Goal: Find specific page/section: Find specific page/section

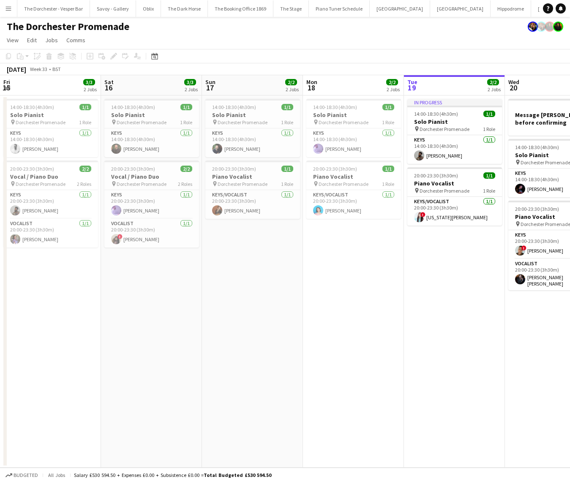
scroll to position [0, 327]
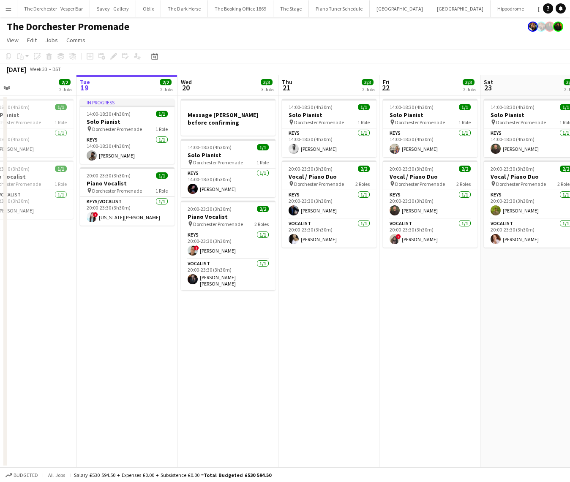
click at [14, 4] on button "Menu" at bounding box center [8, 8] width 17 height 17
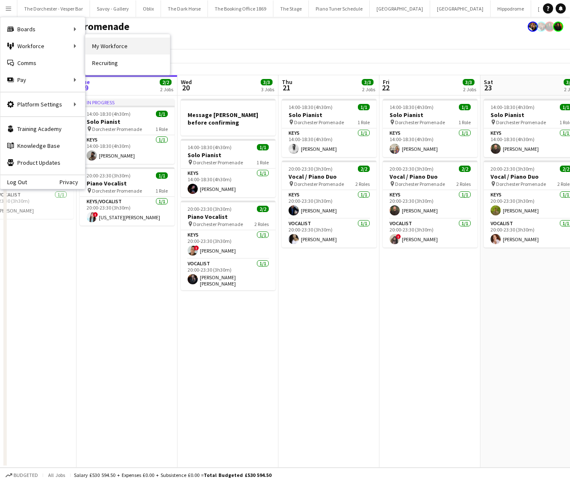
click at [121, 47] on link "My Workforce" at bounding box center [127, 46] width 84 height 17
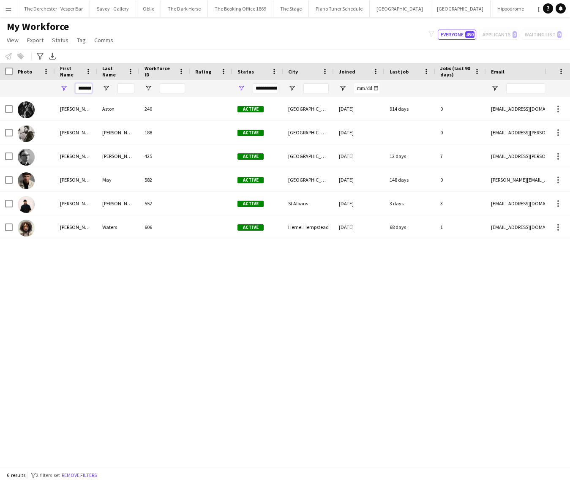
click at [82, 85] on input "*******" at bounding box center [83, 88] width 17 height 10
type input "*"
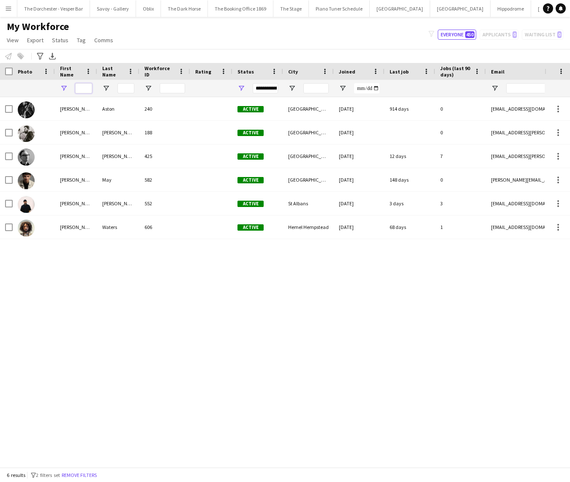
type input "*"
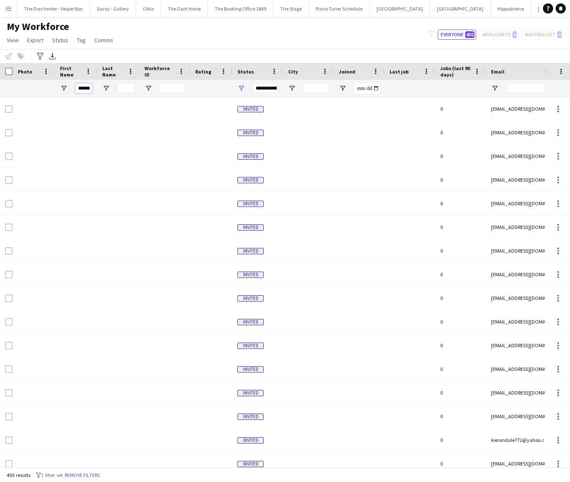
type input "******"
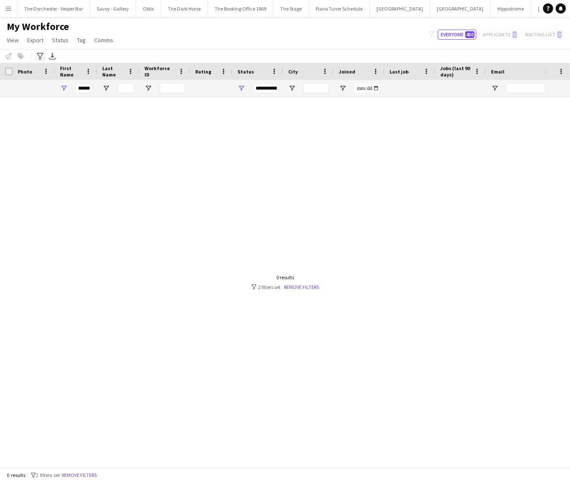
click at [42, 58] on icon "Advanced filters" at bounding box center [40, 56] width 7 height 7
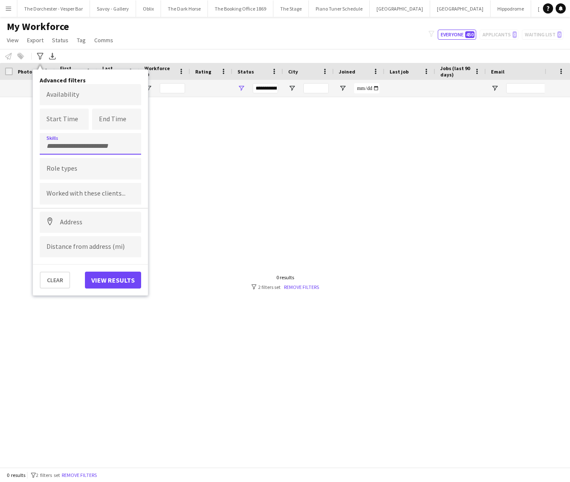
click at [79, 147] on div at bounding box center [90, 144] width 101 height 22
click at [76, 147] on input "Type to search skills..." at bounding box center [90, 146] width 88 height 8
click at [76, 142] on form at bounding box center [90, 146] width 88 height 9
click at [68, 164] on div at bounding box center [90, 169] width 101 height 22
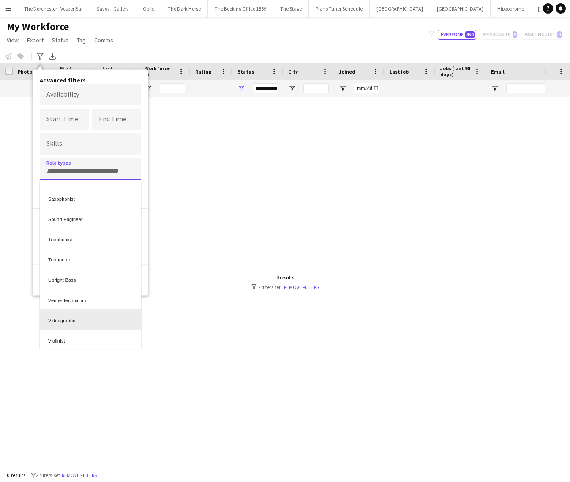
scroll to position [343, 0]
click at [70, 318] on div "Violinist" at bounding box center [90, 315] width 101 height 20
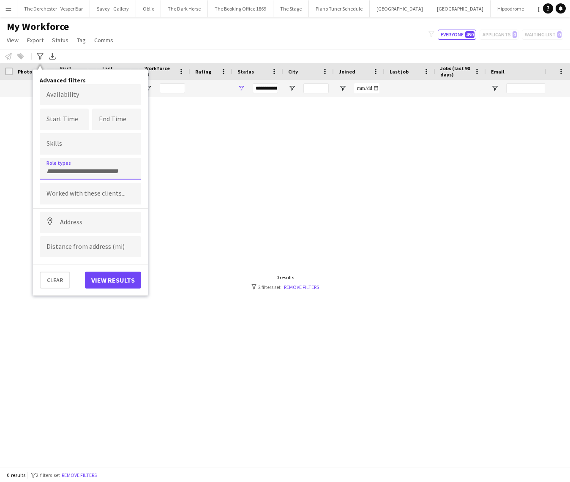
scroll to position [0, 0]
click at [98, 274] on button "View results" at bounding box center [113, 280] width 56 height 17
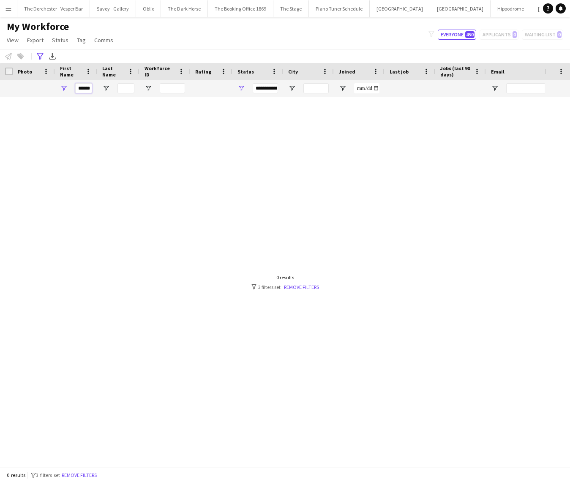
click at [87, 85] on input "******" at bounding box center [83, 88] width 17 height 10
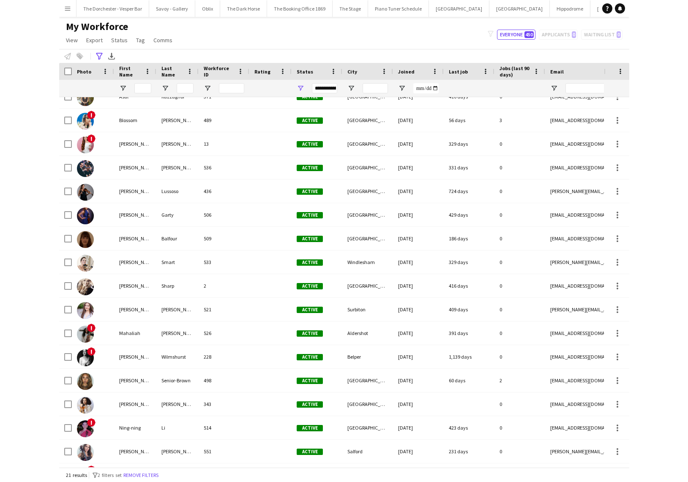
scroll to position [127, 0]
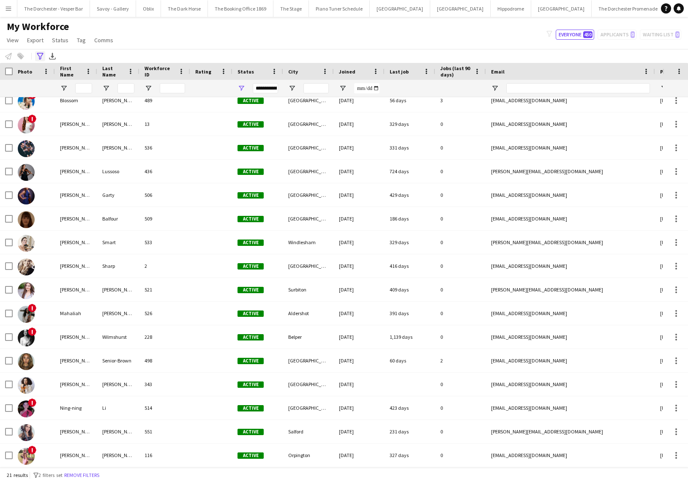
click at [41, 57] on icon "Advanced filters" at bounding box center [40, 56] width 7 height 7
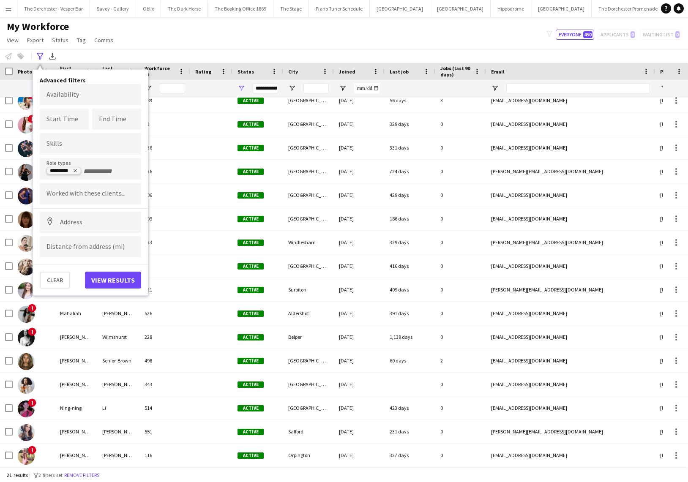
click at [76, 170] on icon "Remove tag" at bounding box center [75, 170] width 5 height 5
click at [82, 168] on input "Type to search role types..." at bounding box center [90, 172] width 88 height 8
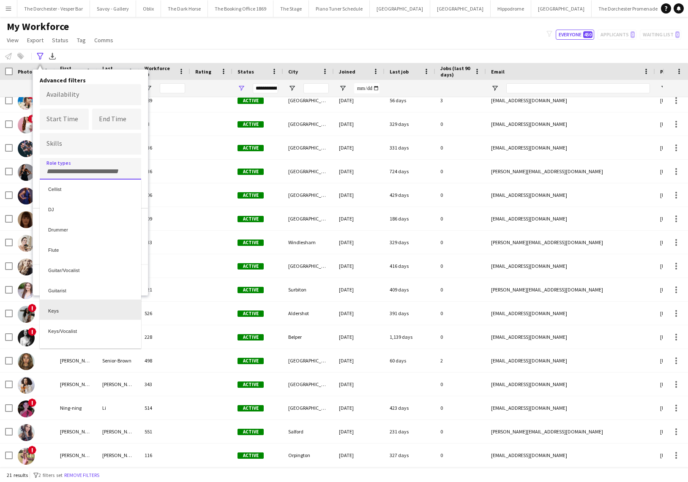
scroll to position [0, 0]
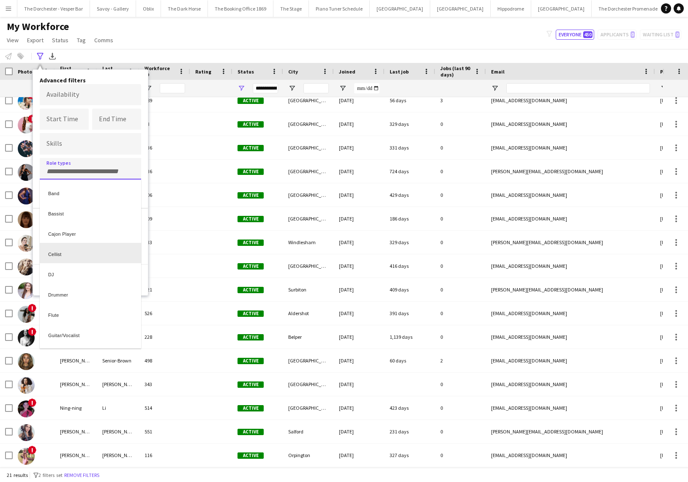
click at [61, 256] on div "Cellist" at bounding box center [90, 253] width 101 height 20
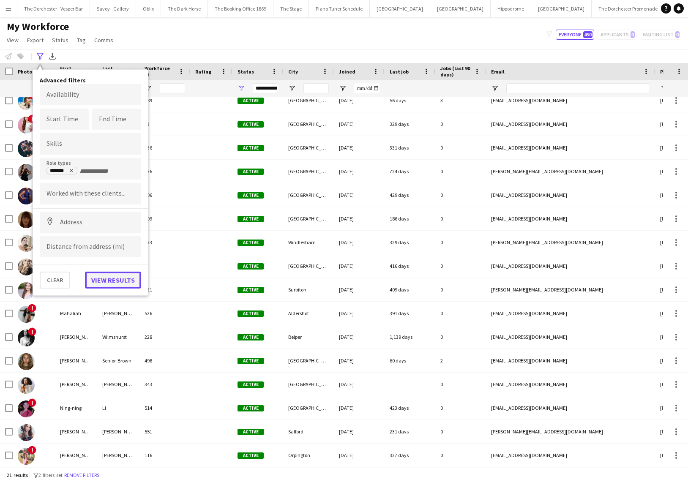
click at [95, 279] on button "View results" at bounding box center [113, 280] width 56 height 17
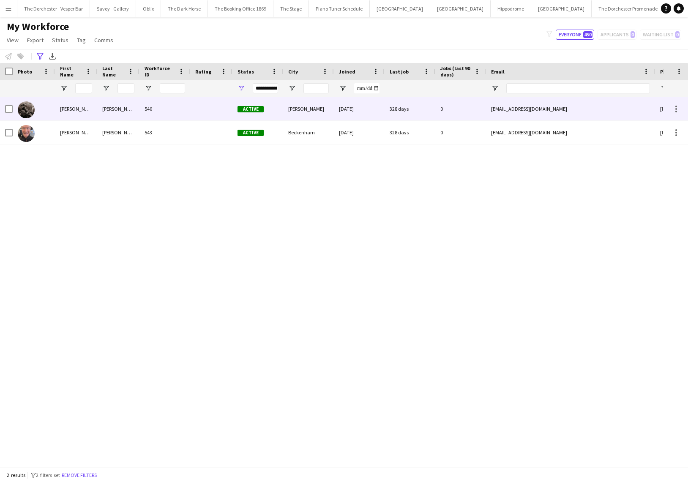
click at [81, 113] on div "[PERSON_NAME]" at bounding box center [76, 108] width 42 height 23
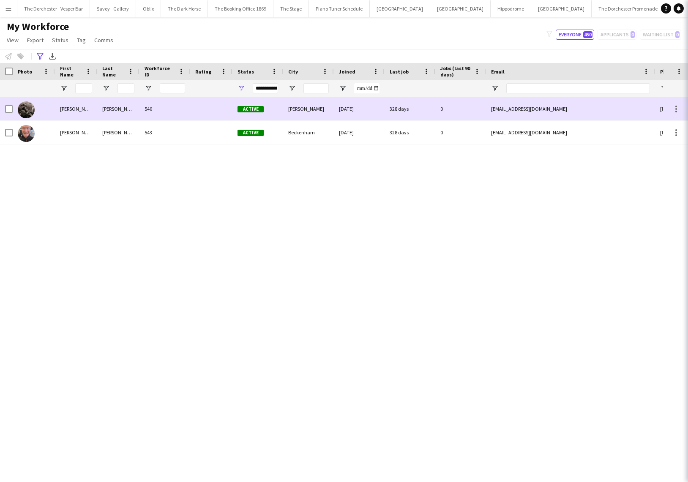
click at [81, 113] on div "[PERSON_NAME]" at bounding box center [76, 108] width 42 height 23
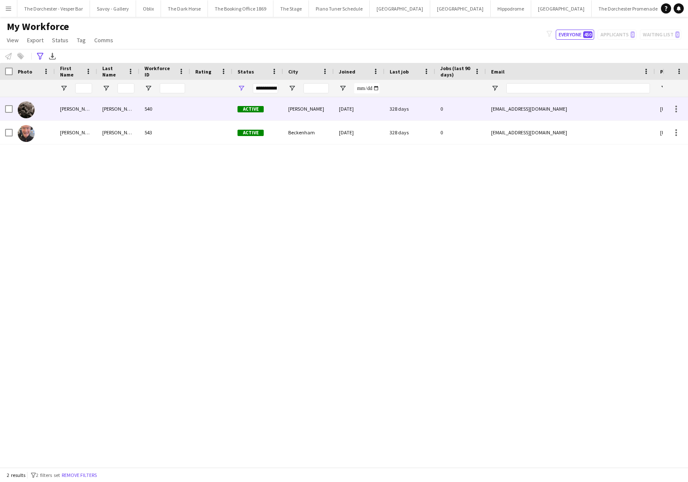
click at [81, 113] on div "[PERSON_NAME]" at bounding box center [76, 108] width 42 height 23
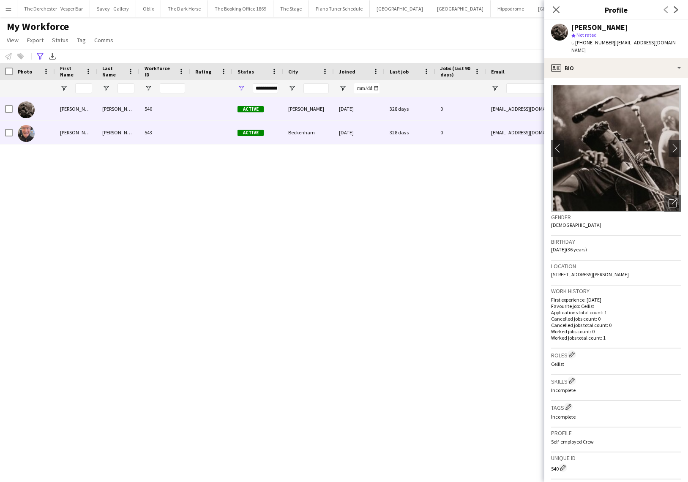
click at [84, 140] on div "[PERSON_NAME]" at bounding box center [76, 132] width 42 height 23
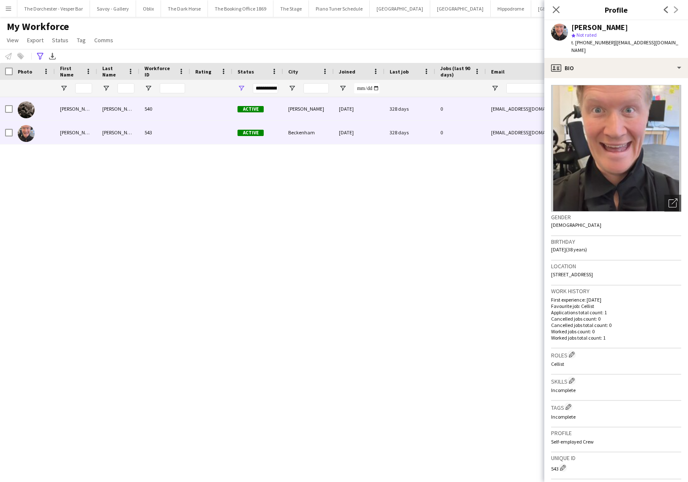
click at [87, 114] on div "[PERSON_NAME]" at bounding box center [76, 108] width 42 height 23
